Goal: Task Accomplishment & Management: Use online tool/utility

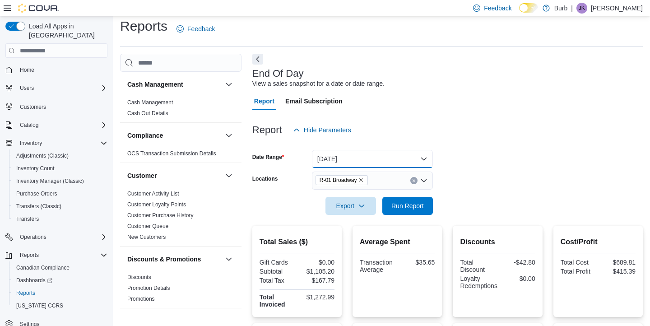
scroll to position [6, 0]
click at [395, 152] on button "[DATE]" at bounding box center [372, 159] width 121 height 18
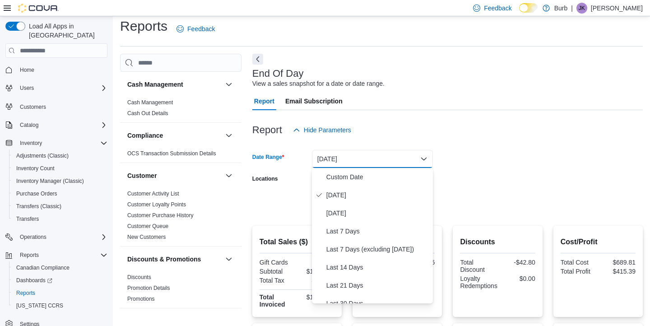
click at [525, 143] on div at bounding box center [447, 144] width 390 height 11
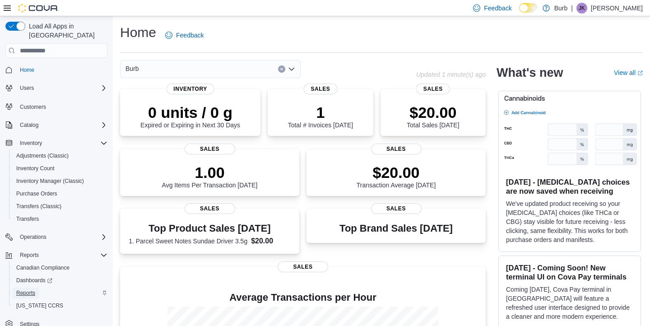
click at [28, 287] on span "Reports" at bounding box center [25, 292] width 19 height 11
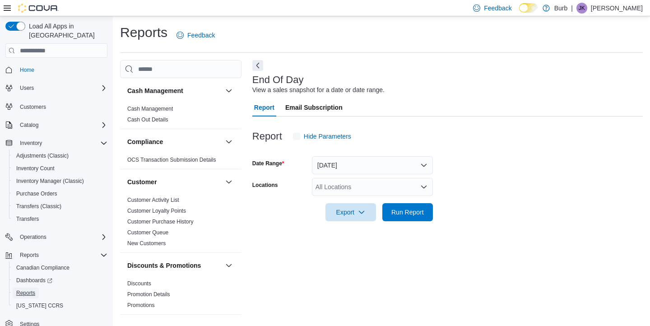
scroll to position [4, 0]
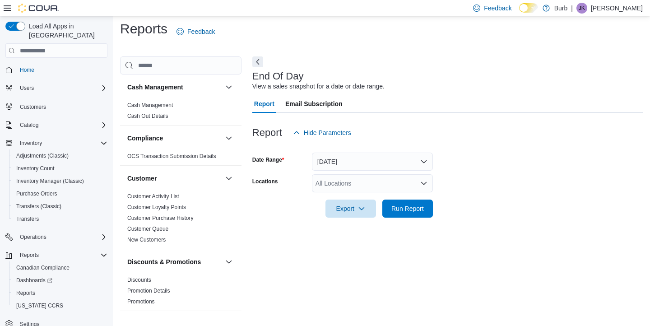
click at [349, 184] on div "All Locations" at bounding box center [372, 183] width 121 height 18
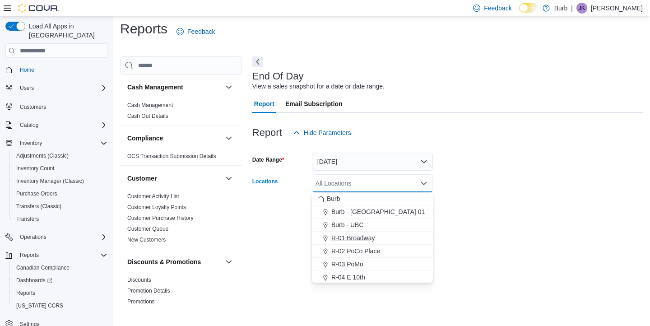
click at [378, 236] on div "R-01 Broadway" at bounding box center [372, 237] width 110 height 9
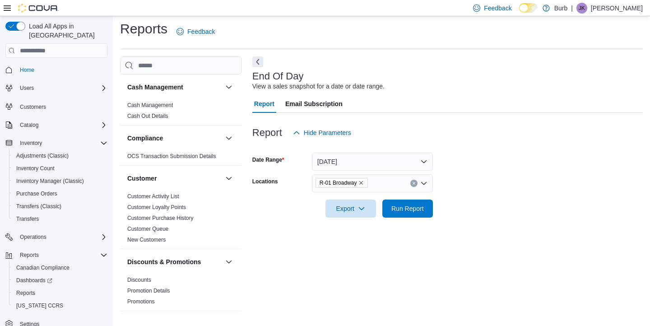
click at [465, 198] on div at bounding box center [447, 195] width 390 height 7
click at [393, 213] on span "Run Report" at bounding box center [408, 208] width 40 height 18
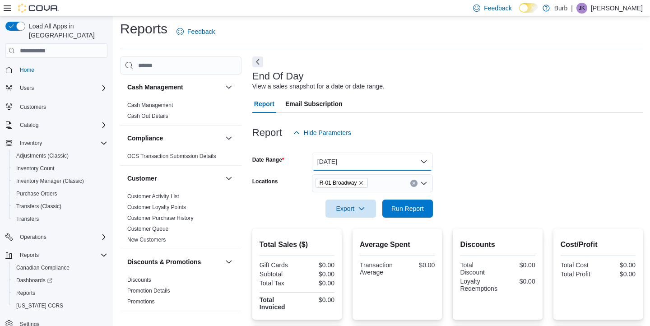
click at [335, 162] on button "Today" at bounding box center [372, 162] width 121 height 18
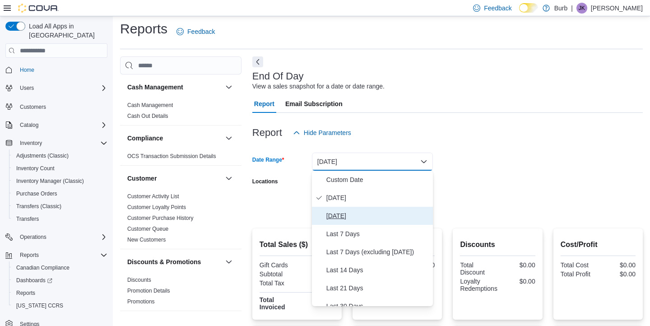
click at [347, 208] on button "Yesterday" at bounding box center [372, 216] width 121 height 18
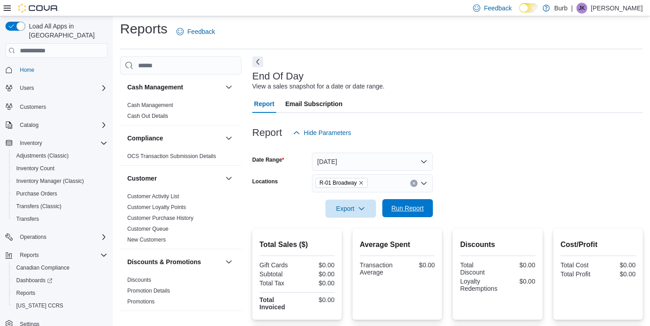
click at [400, 203] on span "Run Report" at bounding box center [408, 208] width 40 height 18
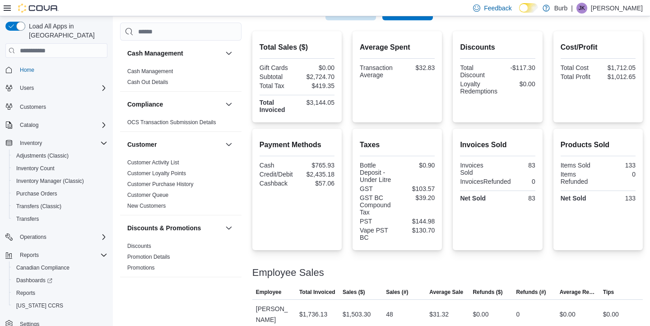
scroll to position [259, 0]
